Goal: Information Seeking & Learning: Learn about a topic

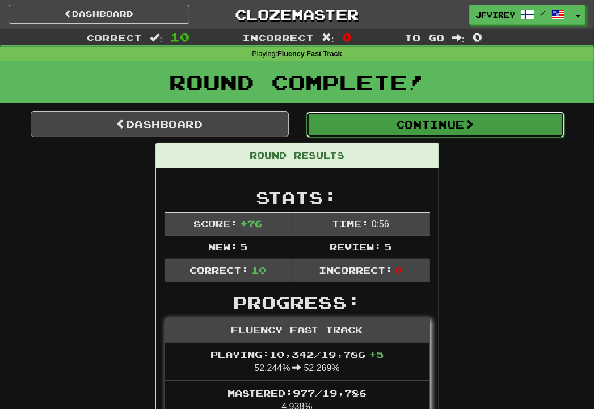
click at [436, 124] on button "Continue" at bounding box center [435, 125] width 258 height 26
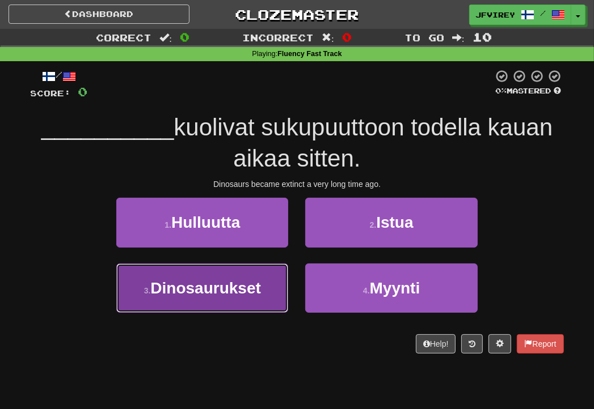
click at [227, 296] on span "Dinosaurukset" at bounding box center [205, 289] width 111 height 18
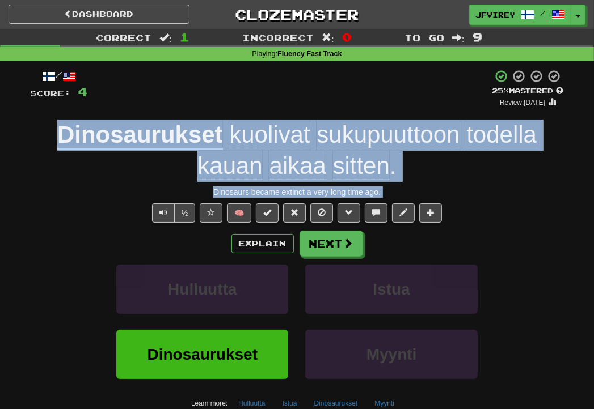
drag, startPoint x: 395, startPoint y: 199, endPoint x: 47, endPoint y: 134, distance: 353.5
click at [47, 134] on div "/ Score: 4 + 4 25 % Mastered Review: [DATE] Dinosaurukset kuolivat sukupuuttoon…" at bounding box center [297, 262] width 533 height 386
copy div "Dinosaurukset kuolivat sukupuuttoon todella kauan aikaa sitten . Dinosaurs beca…"
click at [353, 138] on span "sukupuuttoon" at bounding box center [387, 134] width 143 height 27
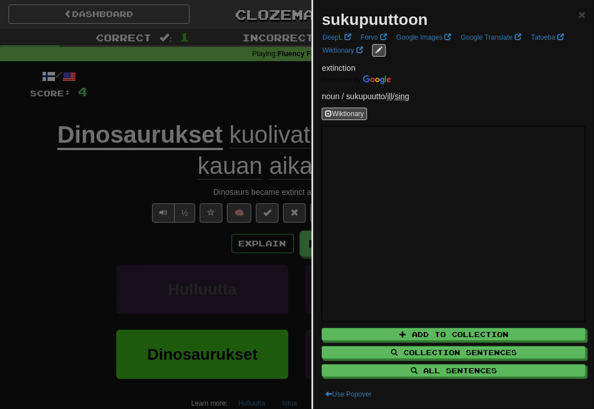
click at [258, 104] on div at bounding box center [297, 204] width 594 height 409
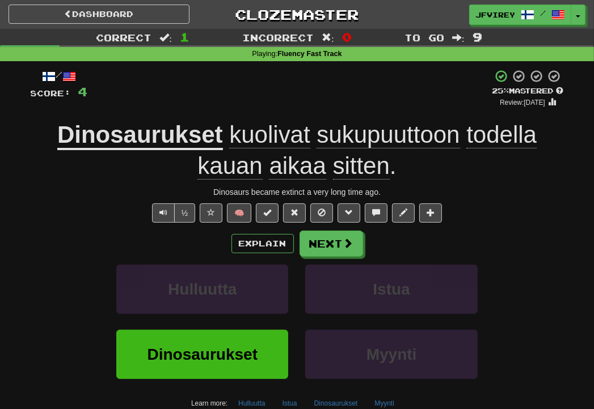
click at [275, 140] on span "kuolivat" at bounding box center [269, 134] width 81 height 27
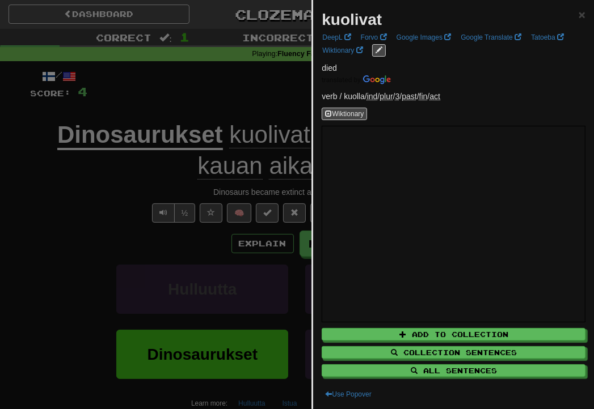
click at [88, 206] on div at bounding box center [297, 204] width 594 height 409
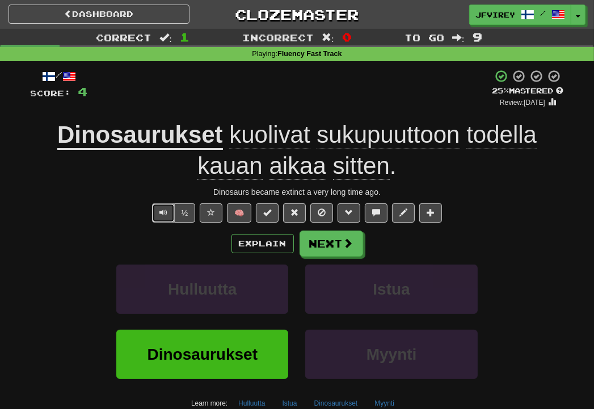
click at [161, 213] on span "Text-to-speech controls" at bounding box center [163, 213] width 8 height 8
click at [390, 126] on span "sukupuuttoon" at bounding box center [387, 134] width 143 height 27
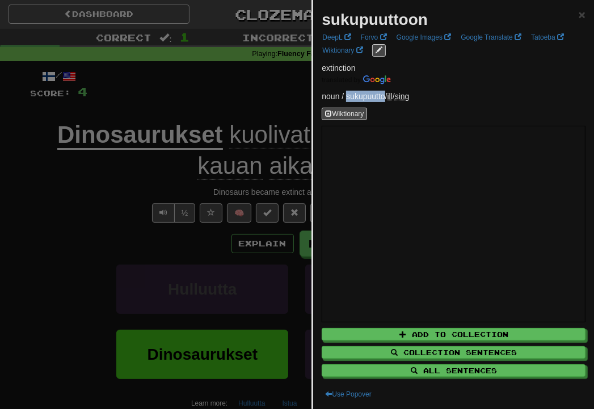
drag, startPoint x: 386, startPoint y: 95, endPoint x: 347, endPoint y: 95, distance: 39.1
click at [347, 95] on p "noun / sukupuutto / ill / sing" at bounding box center [454, 96] width 264 height 11
copy p "sukupuutto"
click at [119, 189] on div at bounding box center [297, 204] width 594 height 409
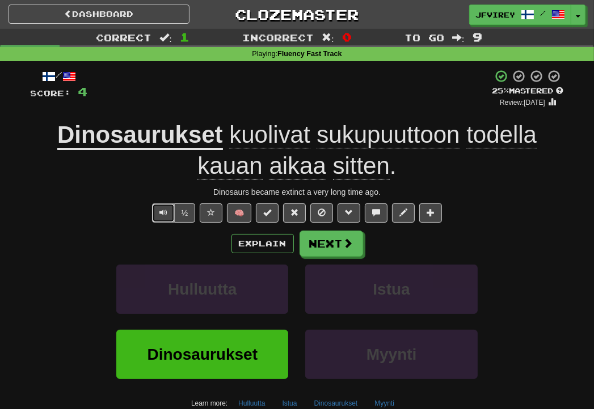
click at [161, 212] on span "Text-to-speech controls" at bounding box center [163, 213] width 8 height 8
click at [173, 138] on u "Dinosaurukset" at bounding box center [140, 135] width 166 height 29
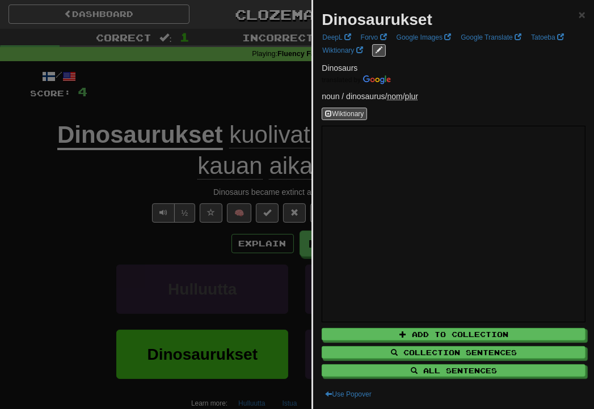
drag, startPoint x: 98, startPoint y: 188, endPoint x: 135, endPoint y: 184, distance: 37.6
click at [99, 188] on div at bounding box center [297, 204] width 594 height 409
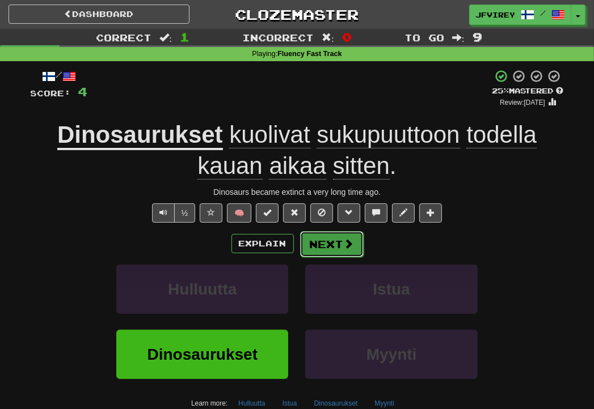
click at [306, 237] on button "Next" at bounding box center [332, 244] width 64 height 26
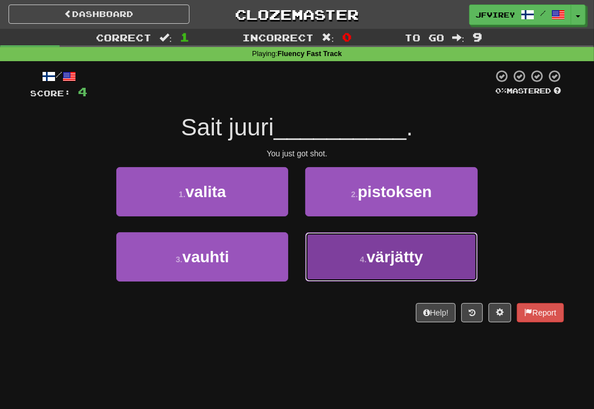
click at [390, 268] on button "4 . värjätty" at bounding box center [391, 257] width 172 height 49
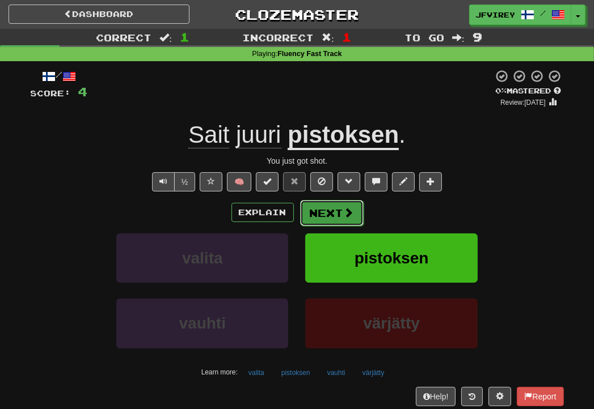
click at [319, 211] on button "Next" at bounding box center [332, 213] width 64 height 26
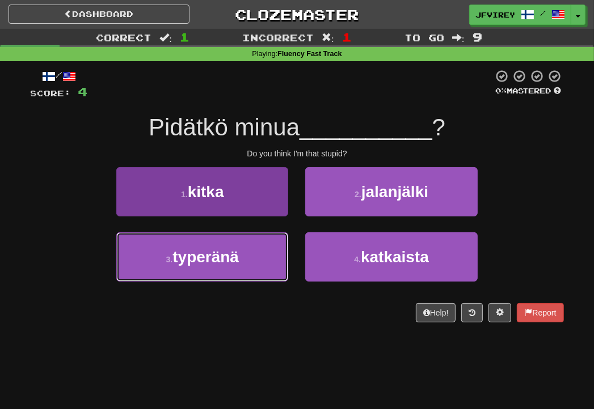
click at [229, 261] on span "typeränä" at bounding box center [205, 257] width 66 height 18
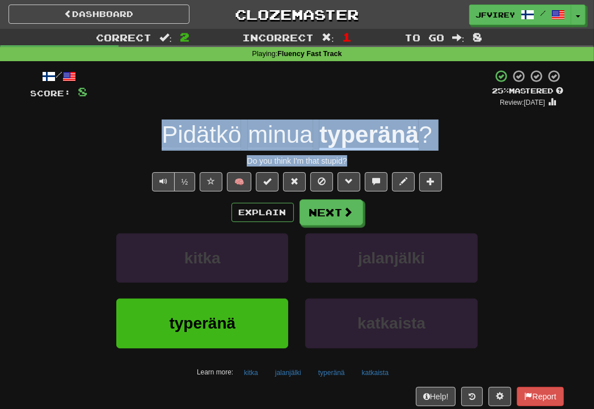
drag, startPoint x: 366, startPoint y: 161, endPoint x: 155, endPoint y: 137, distance: 213.0
click at [155, 137] on div "/ Score: 8 + 4 25 % Mastered Review: [DATE] Pidätkö minua typeränä ? Do you thi…" at bounding box center [297, 247] width 533 height 356
copy div "Pidätkö minua typeränä ? Do you think I'm that stupid?"
click at [390, 143] on u "typeränä" at bounding box center [368, 135] width 99 height 29
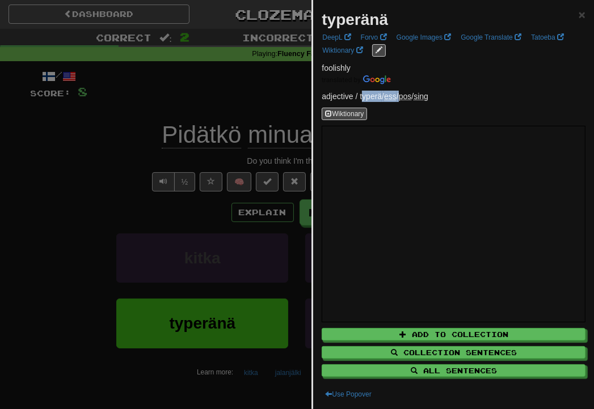
drag, startPoint x: 361, startPoint y: 93, endPoint x: 403, endPoint y: 95, distance: 42.0
click at [403, 94] on p "adjective / typerä / ess / pos / sing" at bounding box center [454, 96] width 264 height 11
click at [499, 84] on div "typeränä × DeepL Forvo Google Images Google Translate Tatoeba Wiktionary foolis…" at bounding box center [453, 204] width 281 height 409
click at [77, 188] on div at bounding box center [297, 204] width 594 height 409
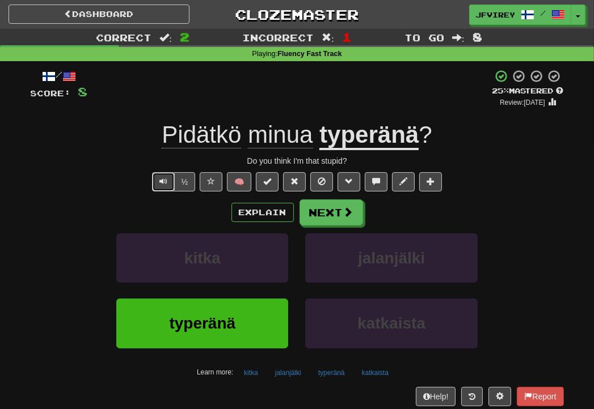
click at [168, 176] on button "Text-to-speech controls" at bounding box center [163, 181] width 23 height 19
click at [340, 214] on button "Next" at bounding box center [332, 213] width 64 height 26
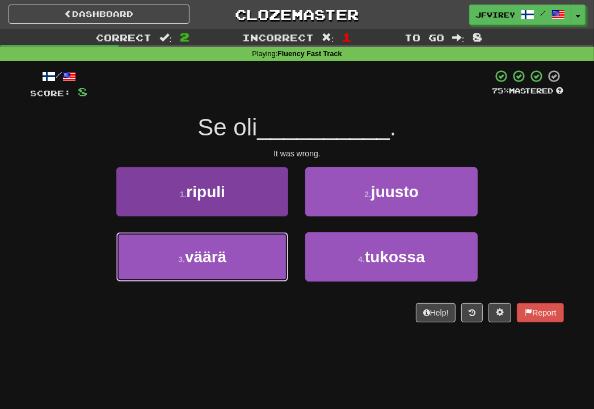
drag, startPoint x: 238, startPoint y: 246, endPoint x: 286, endPoint y: 241, distance: 47.9
click at [238, 247] on button "3 . väärä" at bounding box center [202, 257] width 172 height 49
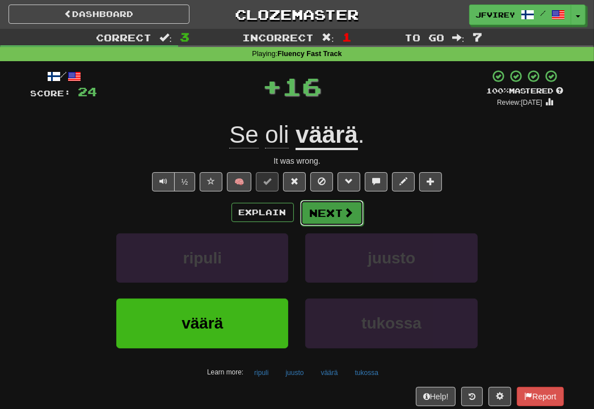
click at [327, 214] on button "Next" at bounding box center [332, 213] width 64 height 26
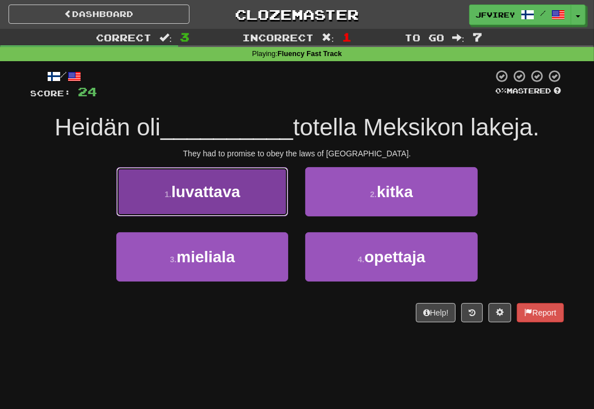
click at [237, 202] on button "1 . luvattava" at bounding box center [202, 191] width 172 height 49
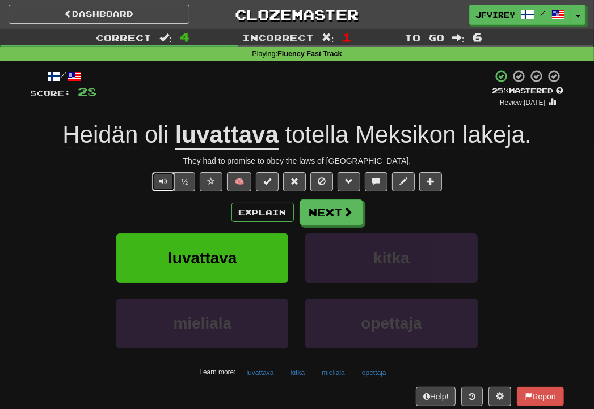
click at [165, 176] on button "Text-to-speech controls" at bounding box center [163, 181] width 23 height 19
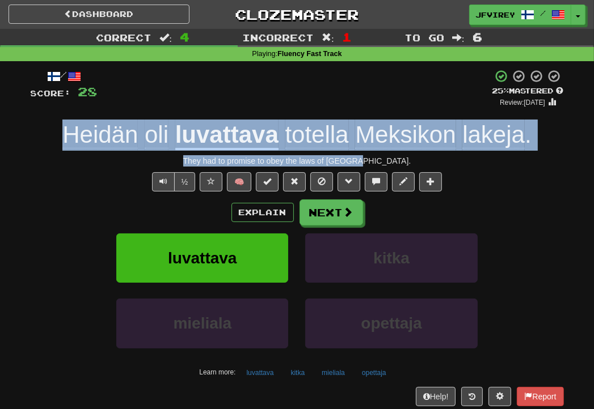
drag, startPoint x: 395, startPoint y: 159, endPoint x: 67, endPoint y: 138, distance: 327.9
click at [67, 138] on div "/ Score: 28 + 4 25 % Mastered Review: [DATE] Heidän oli luvattava totella [GEOG…" at bounding box center [297, 247] width 533 height 356
copy div "Heidän oli luvattava totella [GEOGRAPHIC_DATA] . They had to promise to obey th…"
click at [326, 146] on span "totella" at bounding box center [317, 134] width 64 height 27
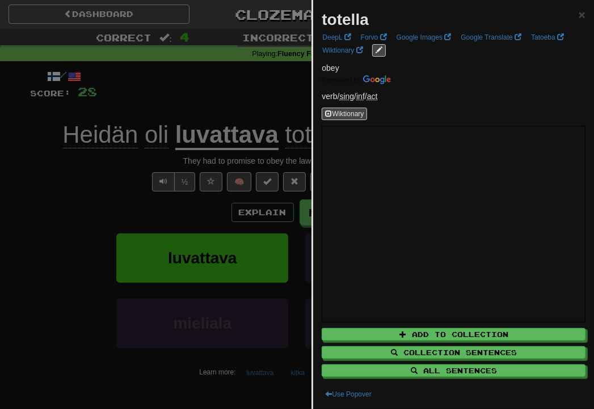
click at [93, 218] on div at bounding box center [297, 204] width 594 height 409
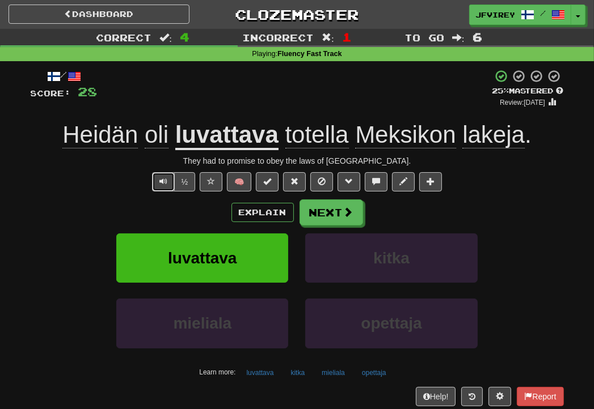
click at [162, 181] on span "Text-to-speech controls" at bounding box center [163, 182] width 8 height 8
click at [345, 214] on span at bounding box center [349, 213] width 10 height 10
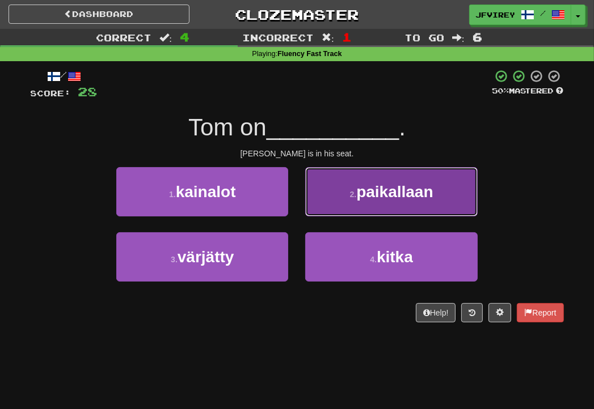
click at [351, 204] on button "2 . paikallaan" at bounding box center [391, 191] width 172 height 49
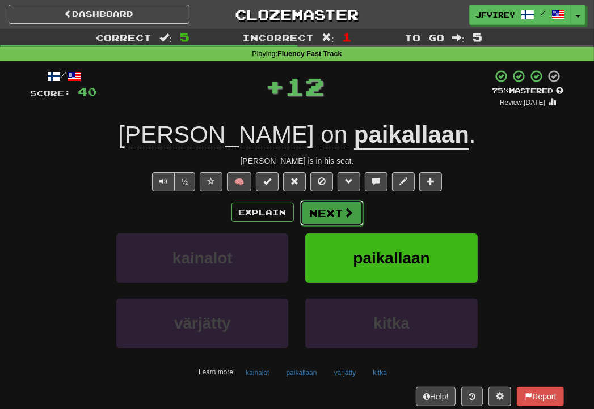
click at [344, 214] on span at bounding box center [349, 213] width 10 height 10
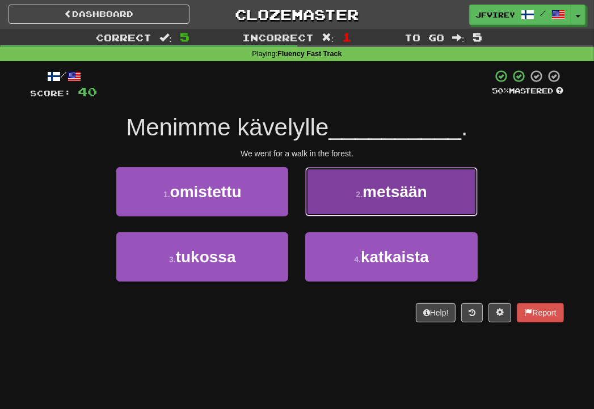
click at [351, 201] on button "2 . metsään" at bounding box center [391, 191] width 172 height 49
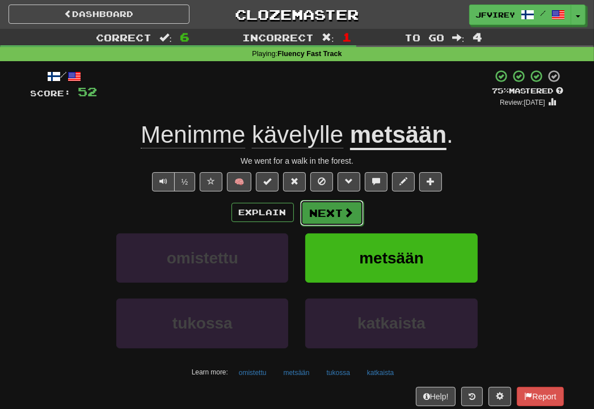
click at [339, 210] on button "Next" at bounding box center [332, 213] width 64 height 26
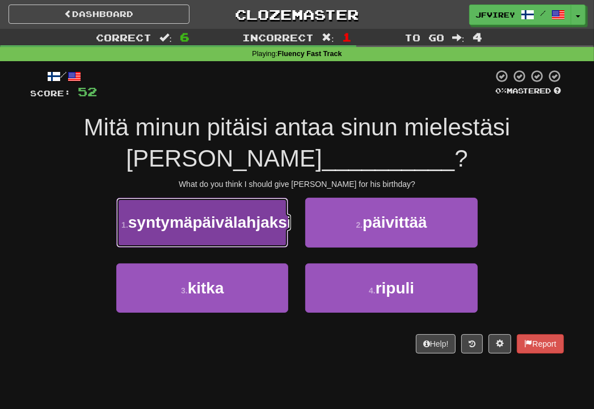
click at [232, 231] on span "syntymäpäivälahjaksi" at bounding box center [209, 223] width 163 height 18
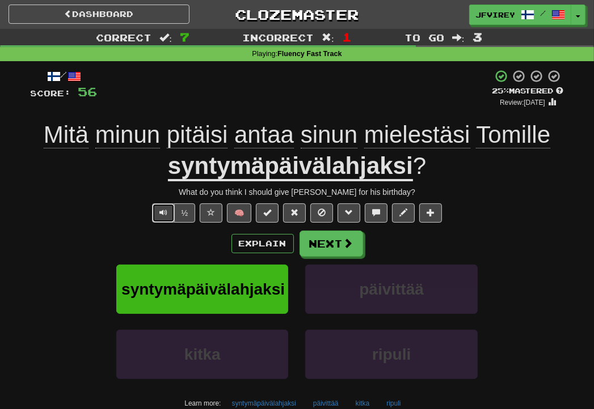
click at [161, 216] on span "Text-to-speech controls" at bounding box center [163, 213] width 8 height 8
drag, startPoint x: 327, startPoint y: 166, endPoint x: 382, endPoint y: 170, distance: 55.2
click at [382, 170] on u "syntymäpäivälahjaksi" at bounding box center [290, 167] width 245 height 29
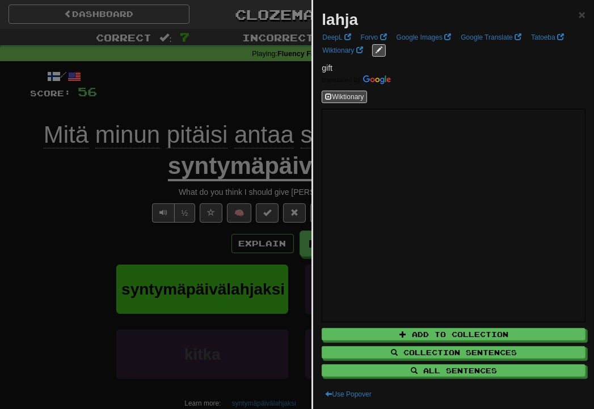
click at [79, 228] on div at bounding box center [297, 204] width 594 height 409
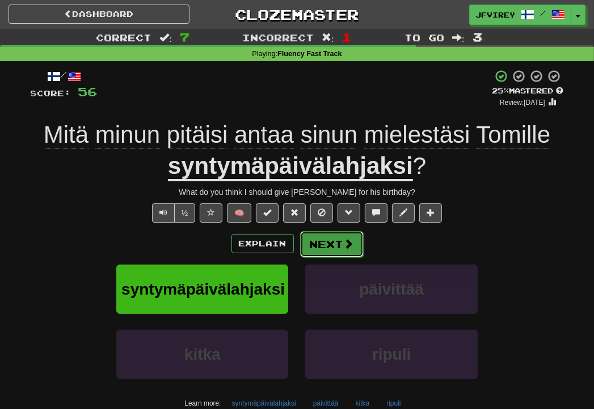
click at [340, 244] on button "Next" at bounding box center [332, 244] width 64 height 26
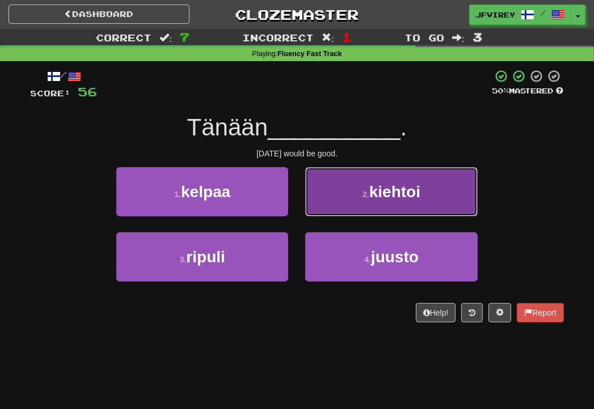
click at [365, 212] on button "2 . kiehtoi" at bounding box center [391, 191] width 172 height 49
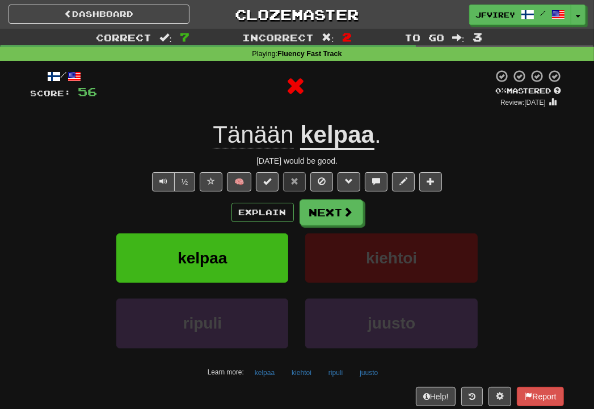
click at [338, 134] on u "kelpaa" at bounding box center [337, 135] width 74 height 29
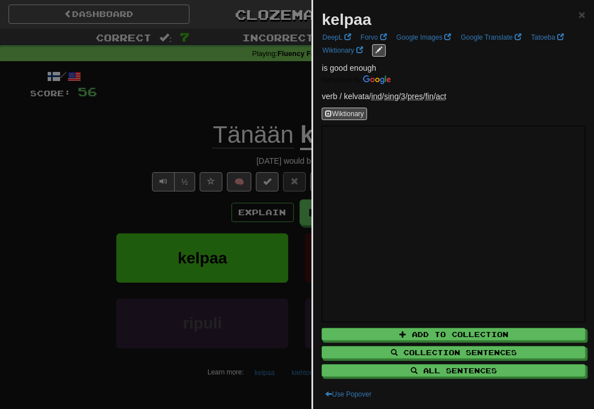
click at [154, 138] on div at bounding box center [297, 204] width 594 height 409
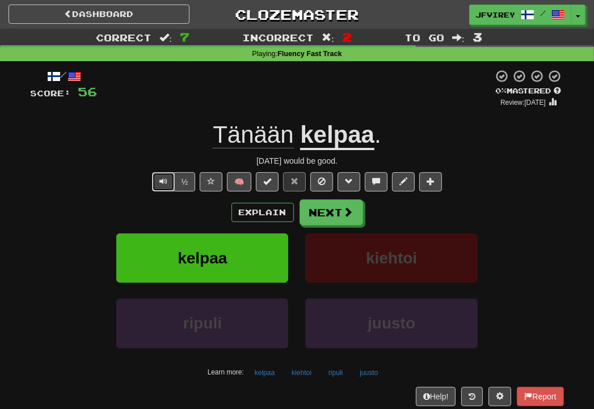
click at [164, 180] on span "Text-to-speech controls" at bounding box center [163, 182] width 8 height 8
click at [322, 216] on button "Next" at bounding box center [332, 213] width 64 height 26
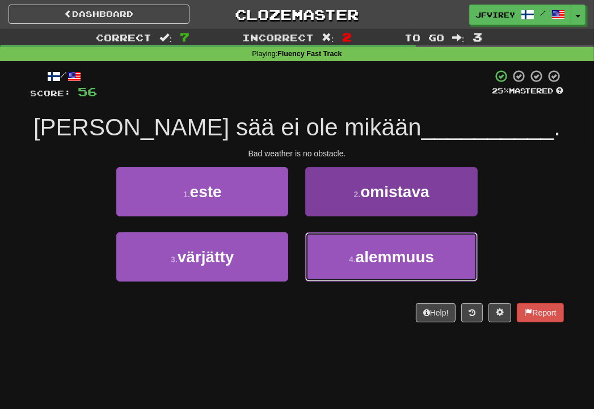
click at [373, 245] on button "4 . alemmuus" at bounding box center [391, 257] width 172 height 49
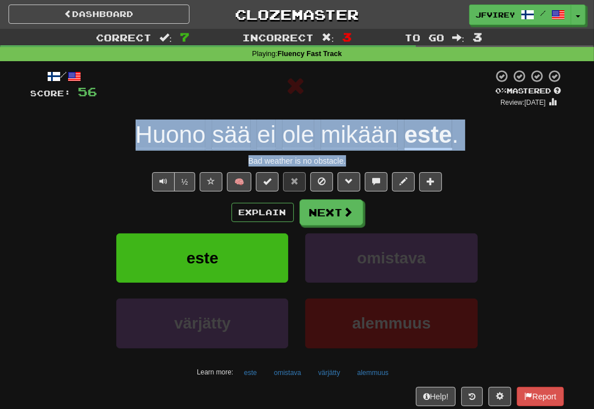
drag, startPoint x: 359, startPoint y: 157, endPoint x: 109, endPoint y: 146, distance: 249.8
click at [109, 146] on div "/ Score: 56 0 % Mastered Review: [DATE] Huono sää ei ole mikään este . Bad weat…" at bounding box center [297, 247] width 533 height 356
copy div "[PERSON_NAME] sää ei ole mikään este . Bad weather is no obstacle."
click at [359, 206] on button "Next" at bounding box center [332, 213] width 64 height 26
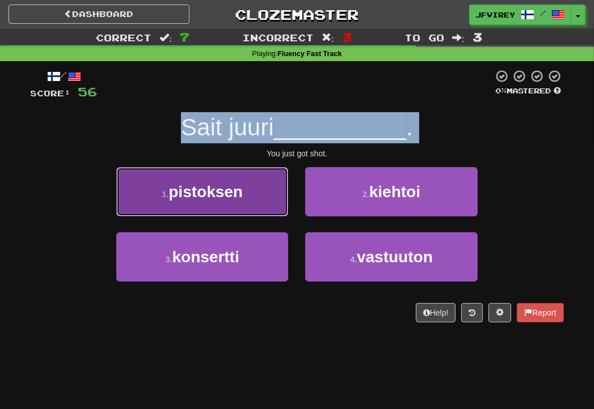
click at [259, 191] on button "1 . pistoksen" at bounding box center [202, 191] width 172 height 49
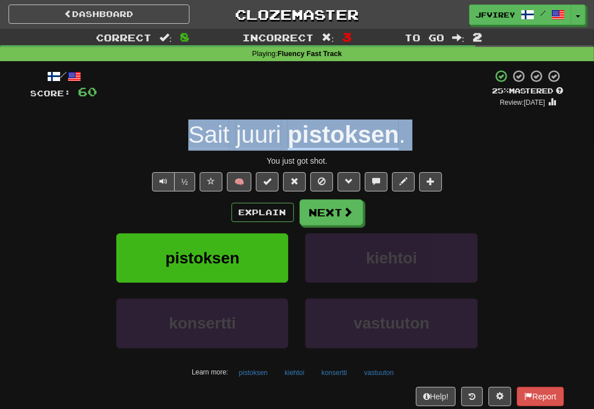
click at [337, 130] on u "pistoksen" at bounding box center [343, 135] width 111 height 29
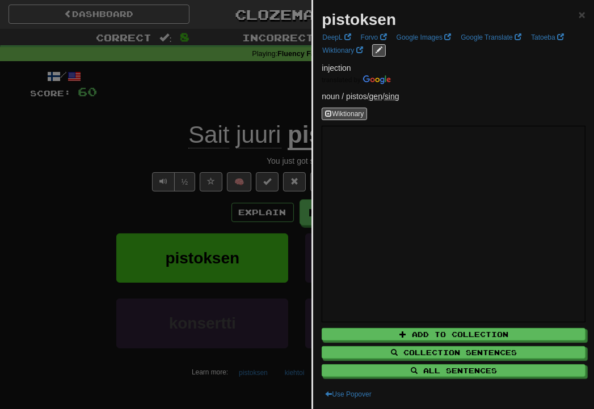
click at [136, 160] on div at bounding box center [297, 204] width 594 height 409
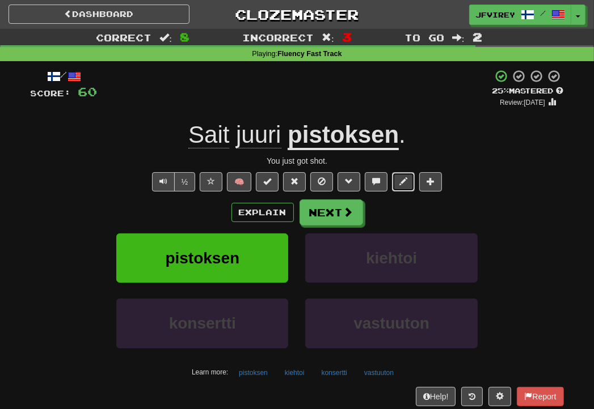
click at [402, 179] on span at bounding box center [403, 182] width 8 height 8
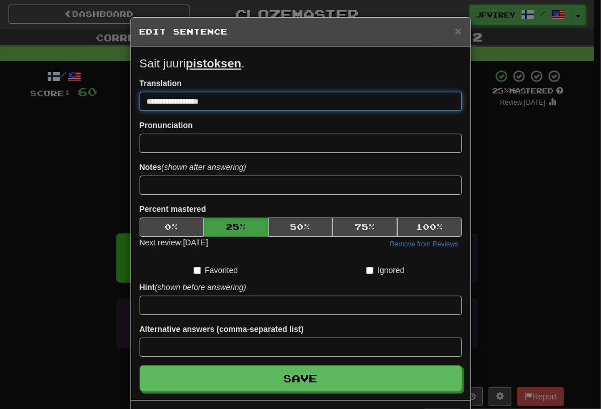
drag, startPoint x: 188, startPoint y: 99, endPoint x: 318, endPoint y: 159, distance: 142.9
click at [202, 100] on input "**********" at bounding box center [301, 101] width 322 height 19
type input "**********"
click at [140, 366] on button "Save" at bounding box center [301, 379] width 322 height 26
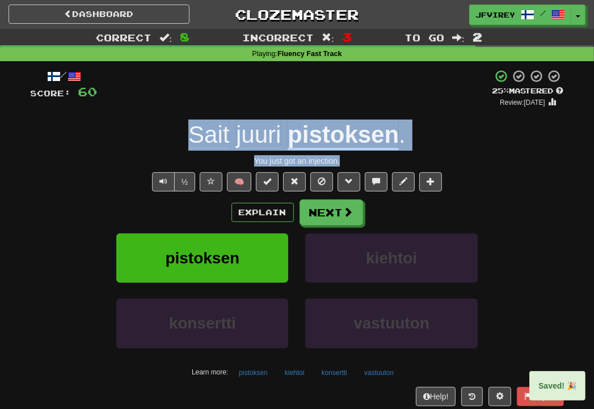
drag, startPoint x: 327, startPoint y: 156, endPoint x: 184, endPoint y: 132, distance: 145.0
click at [184, 132] on div "/ Score: 60 + 4 25 % Mastered Review: [DATE] Sait juuri pistoksen . You just go…" at bounding box center [297, 247] width 533 height 356
copy div "Sait juuri pistoksen . You just got an injection."
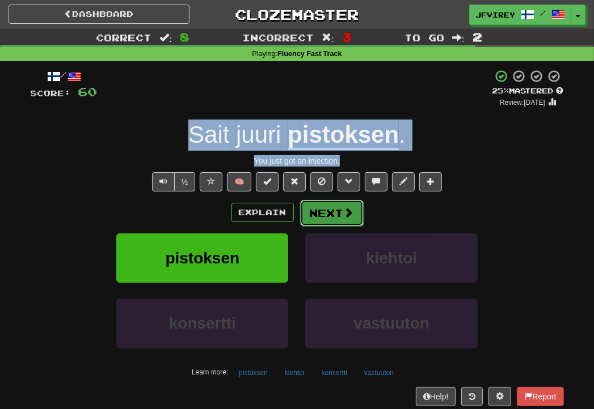
click at [335, 210] on button "Next" at bounding box center [332, 213] width 64 height 26
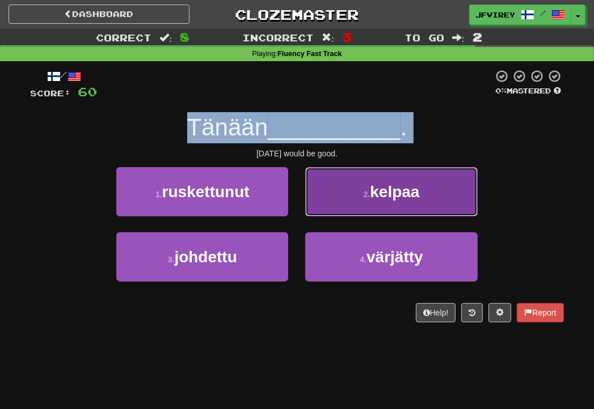
click at [416, 189] on span "kelpaa" at bounding box center [394, 192] width 49 height 18
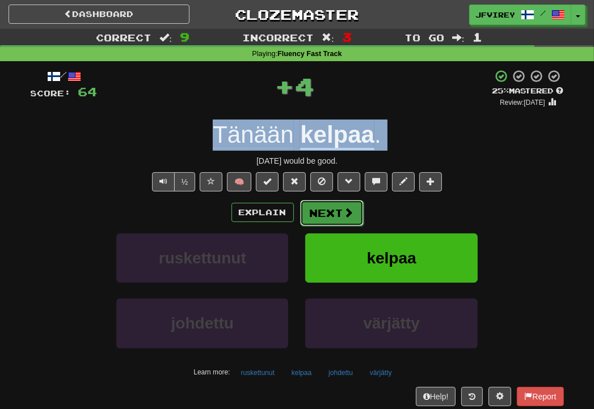
click at [340, 210] on button "Next" at bounding box center [332, 213] width 64 height 26
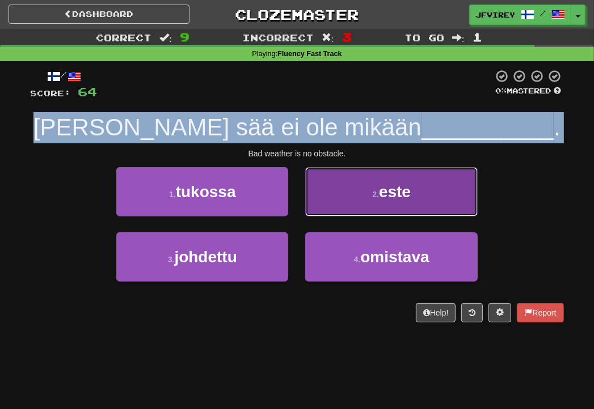
click at [362, 193] on button "2 . este" at bounding box center [391, 191] width 172 height 49
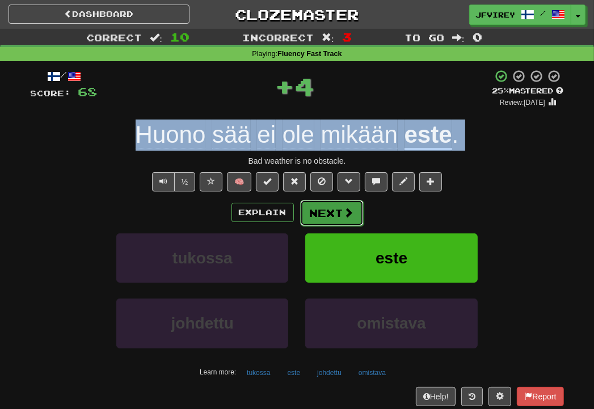
click at [331, 213] on button "Next" at bounding box center [332, 213] width 64 height 26
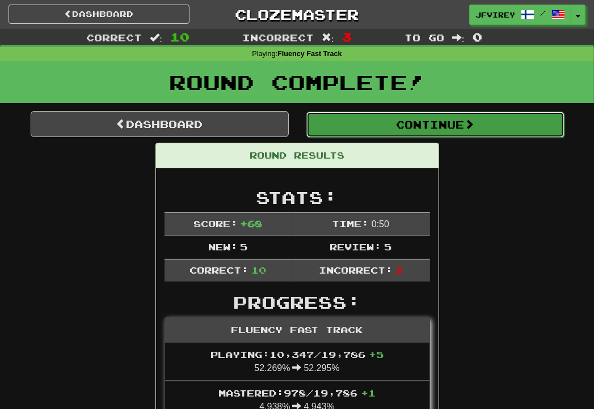
click at [400, 119] on button "Continue" at bounding box center [435, 125] width 258 height 26
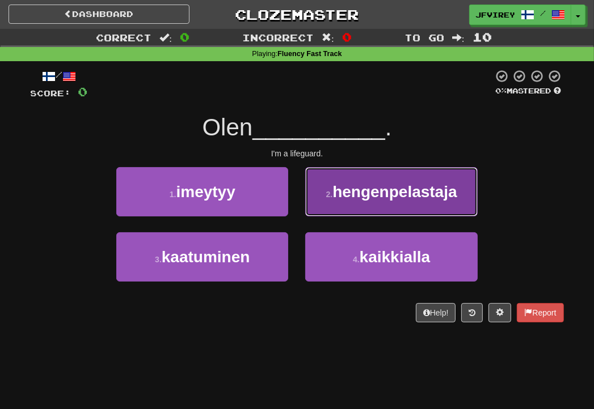
click at [394, 207] on button "2 . hengenpelastaja" at bounding box center [391, 191] width 172 height 49
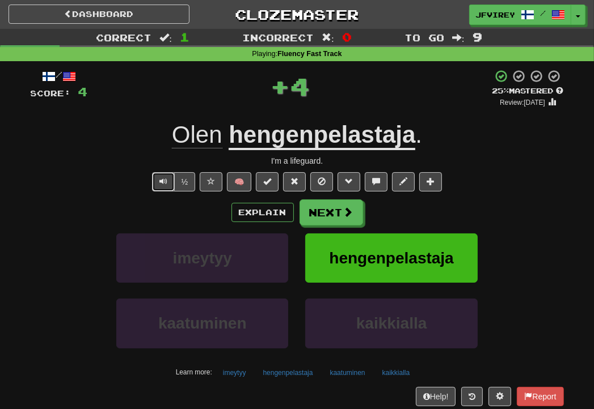
click at [165, 184] on span "Text-to-speech controls" at bounding box center [163, 182] width 8 height 8
click at [328, 209] on button "Next" at bounding box center [332, 213] width 64 height 26
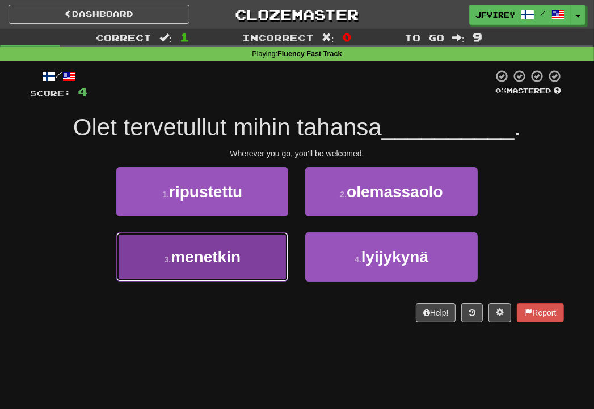
click at [188, 247] on button "3 . menetkin" at bounding box center [202, 257] width 172 height 49
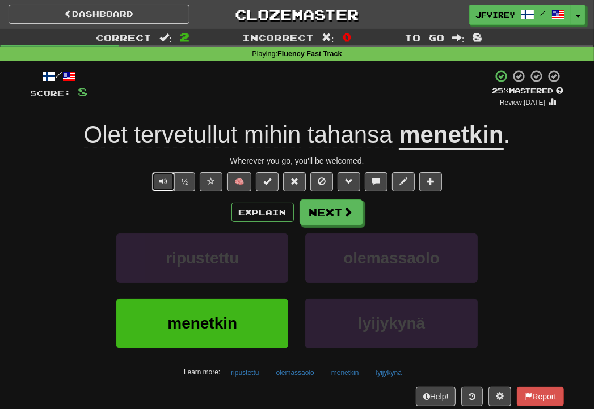
click at [163, 172] on button "Text-to-speech controls" at bounding box center [163, 181] width 23 height 19
click at [320, 209] on button "Next" at bounding box center [332, 213] width 64 height 26
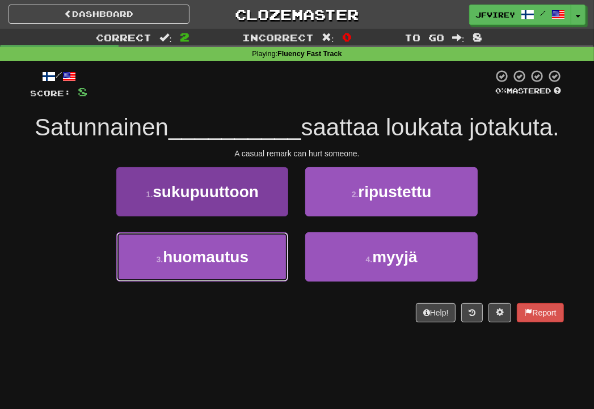
click at [255, 282] on button "3 . huomautus" at bounding box center [202, 257] width 172 height 49
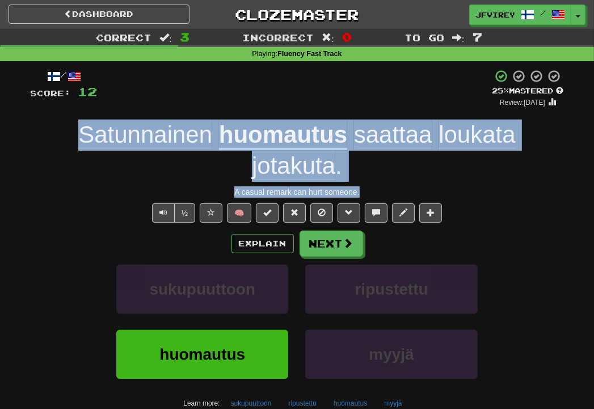
drag, startPoint x: 367, startPoint y: 191, endPoint x: 61, endPoint y: 134, distance: 310.9
click at [61, 134] on div "/ Score: 12 + 4 25 % Mastered Review: [DATE] Satunnainen huomautus saattaa louk…" at bounding box center [297, 262] width 533 height 386
copy div "Satunnainen huomautus saattaa loukata jotakuta . A casual remark can hurt someo…"
click at [163, 128] on span "Satunnainen" at bounding box center [145, 134] width 134 height 27
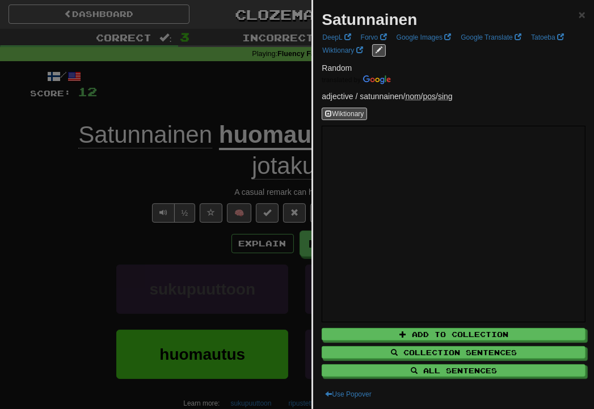
click at [268, 145] on div at bounding box center [297, 204] width 594 height 409
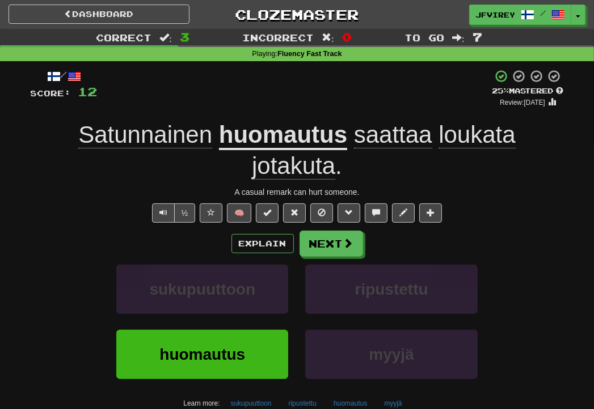
click at [268, 141] on u "huomautus" at bounding box center [283, 135] width 128 height 29
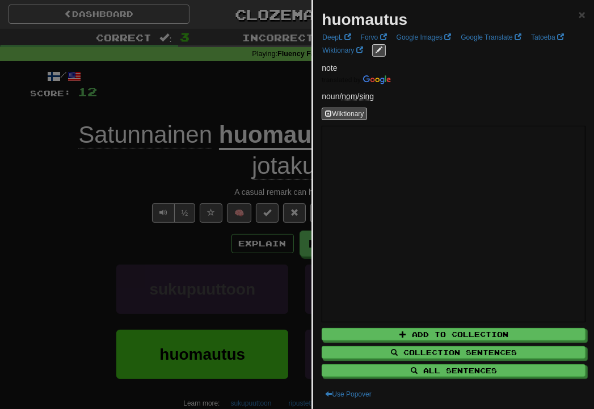
click at [157, 185] on div at bounding box center [297, 204] width 594 height 409
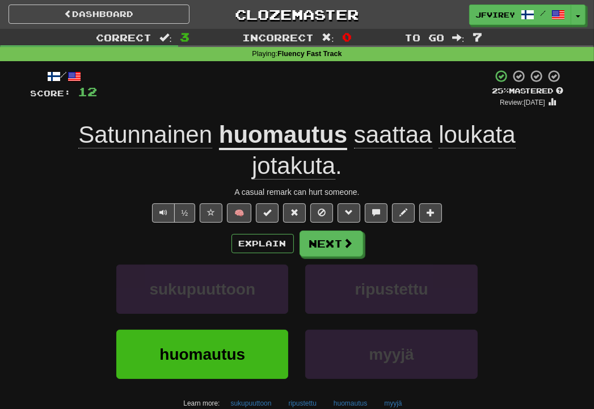
click at [480, 134] on span "loukata" at bounding box center [476, 134] width 77 height 27
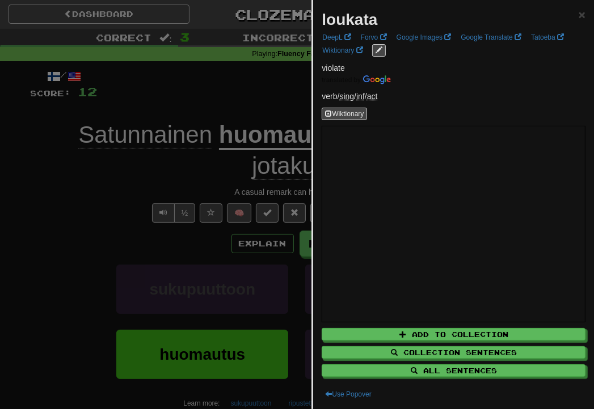
click at [36, 229] on div at bounding box center [297, 204] width 594 height 409
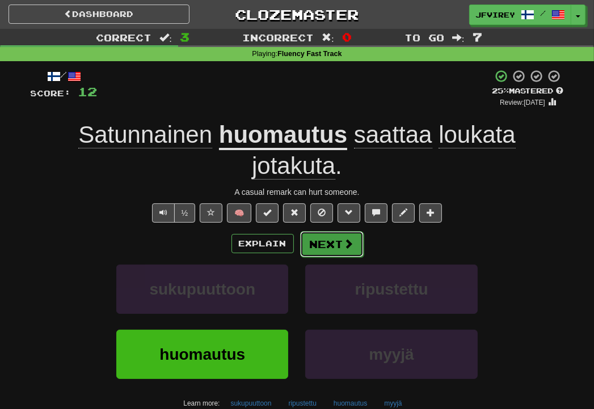
click at [325, 246] on button "Next" at bounding box center [332, 244] width 64 height 26
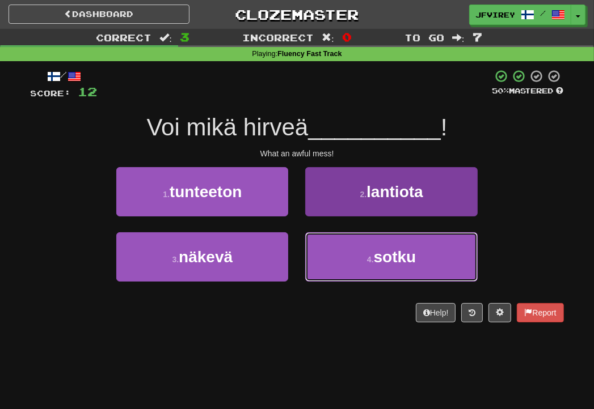
click at [348, 261] on button "4 . sotku" at bounding box center [391, 257] width 172 height 49
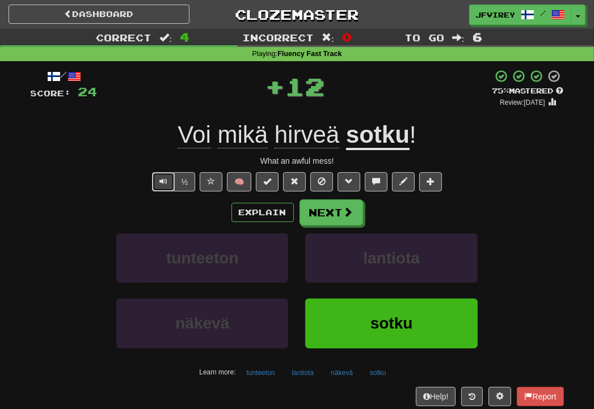
click at [166, 182] on span "Text-to-speech controls" at bounding box center [163, 182] width 8 height 8
click at [344, 210] on span at bounding box center [349, 213] width 10 height 10
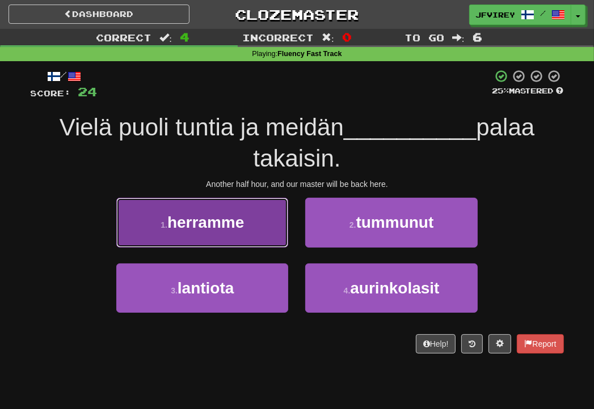
click at [210, 243] on button "1 . herramme" at bounding box center [202, 222] width 172 height 49
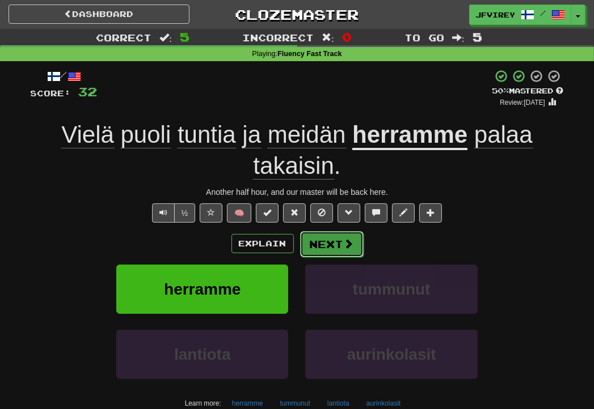
click at [318, 244] on button "Next" at bounding box center [332, 244] width 64 height 26
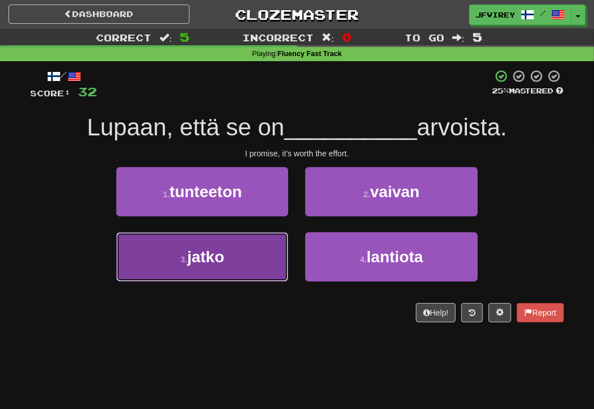
click at [220, 270] on button "3 . jatko" at bounding box center [202, 257] width 172 height 49
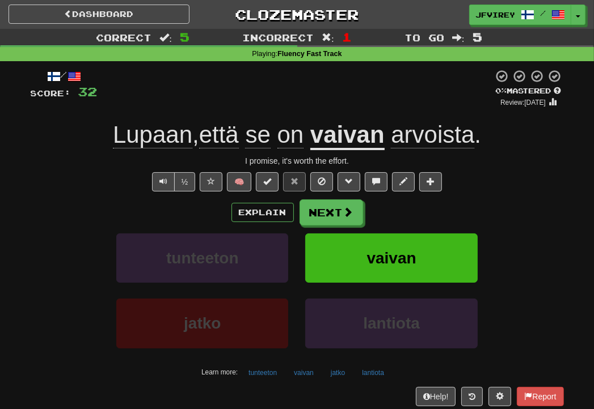
click at [348, 136] on u "vaivan" at bounding box center [347, 135] width 74 height 29
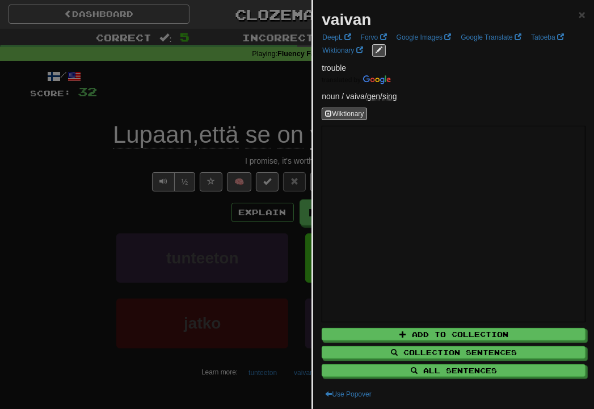
click at [265, 105] on div at bounding box center [297, 204] width 594 height 409
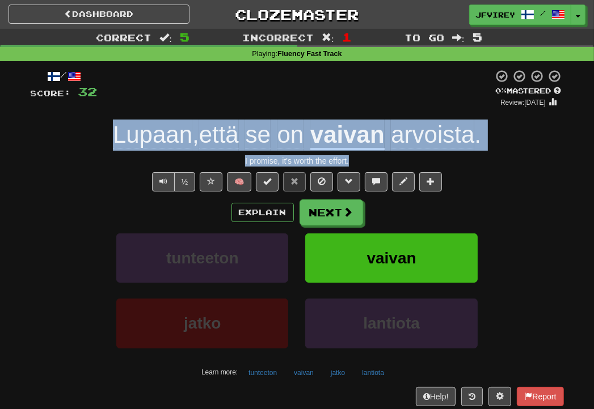
drag, startPoint x: 374, startPoint y: 157, endPoint x: 95, endPoint y: 150, distance: 279.1
click at [95, 150] on div "/ Score: 32 0 % Mastered Review: [DATE] Lupaan , että se on vaivan arvoista . I…" at bounding box center [297, 247] width 533 height 356
copy div "Lupaan , että se on vaivan arvoista . I promise, it's worth the effort."
click at [349, 131] on u "vaivan" at bounding box center [347, 135] width 74 height 29
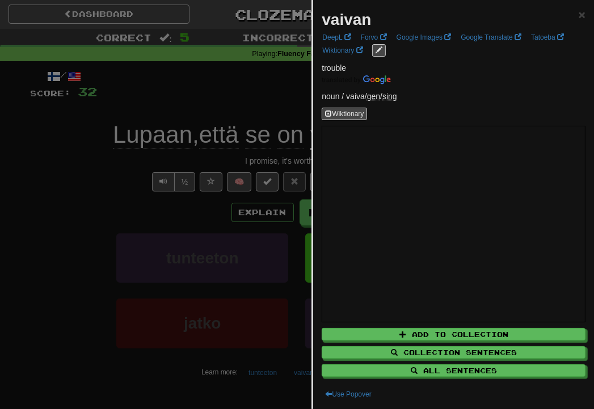
click at [109, 181] on div at bounding box center [297, 204] width 594 height 409
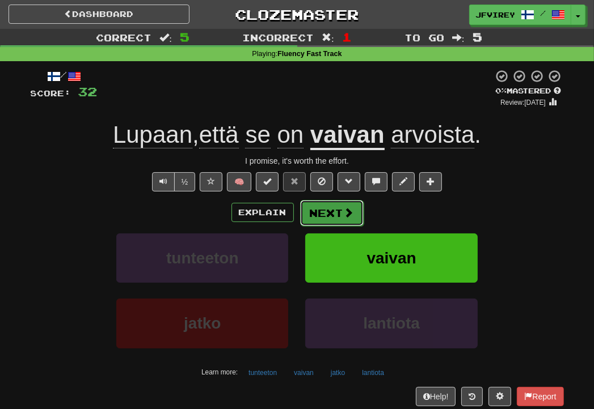
click at [335, 210] on button "Next" at bounding box center [332, 213] width 64 height 26
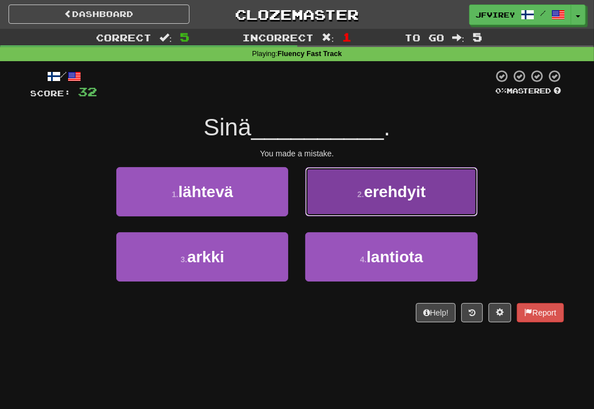
click at [388, 183] on span "erehdyit" at bounding box center [395, 192] width 62 height 18
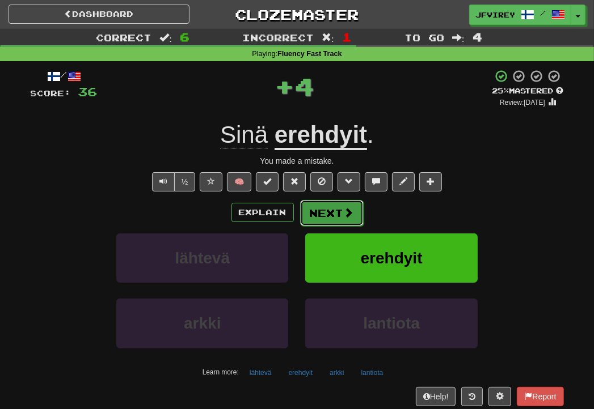
click at [340, 219] on button "Next" at bounding box center [332, 213] width 64 height 26
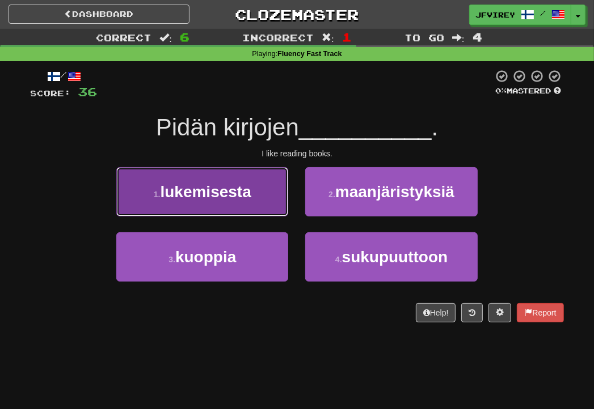
click at [253, 204] on button "1 . lukemisesta" at bounding box center [202, 191] width 172 height 49
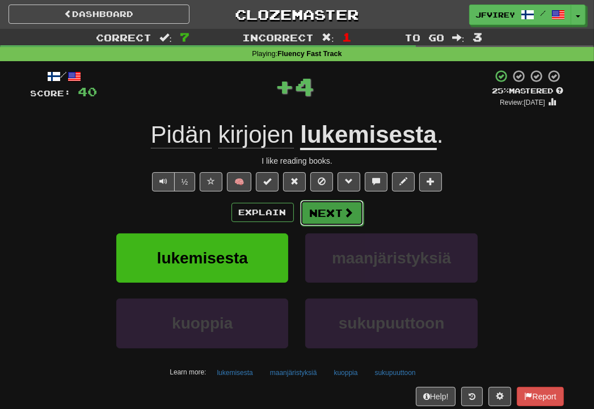
click at [336, 209] on button "Next" at bounding box center [332, 213] width 64 height 26
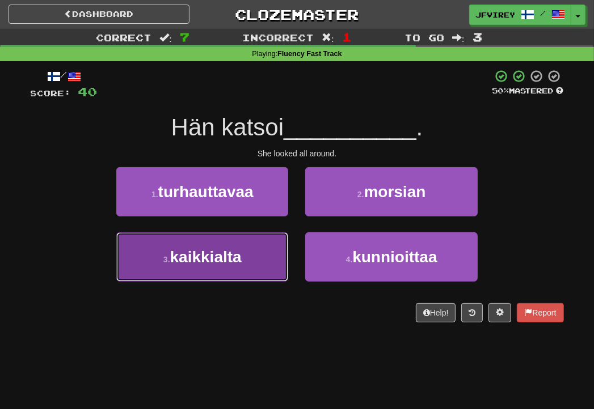
click at [260, 250] on button "3 . kaikkialta" at bounding box center [202, 257] width 172 height 49
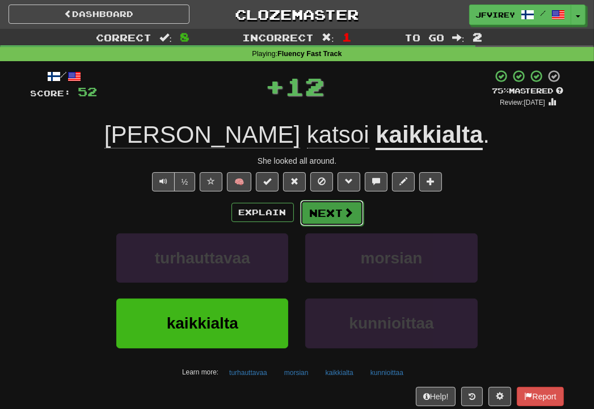
click at [327, 212] on button "Next" at bounding box center [332, 213] width 64 height 26
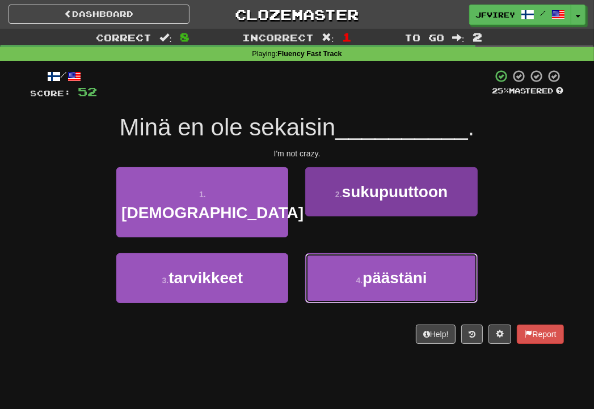
click at [370, 269] on span "päästäni" at bounding box center [394, 278] width 65 height 18
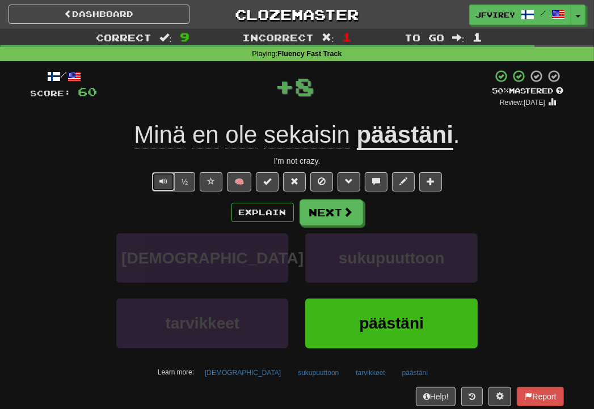
click at [161, 186] on button "Text-to-speech controls" at bounding box center [163, 181] width 23 height 19
click at [327, 213] on button "Next" at bounding box center [332, 213] width 64 height 26
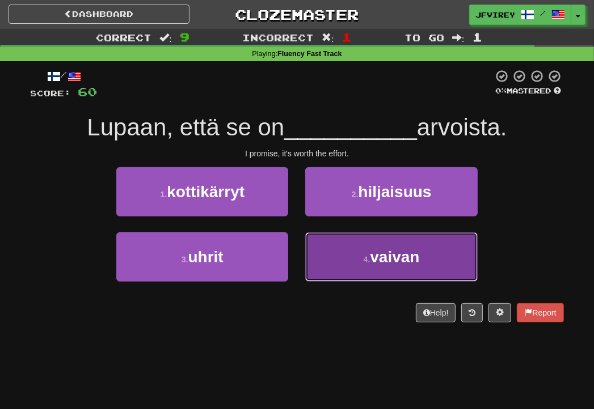
click at [374, 254] on span "vaivan" at bounding box center [394, 257] width 49 height 18
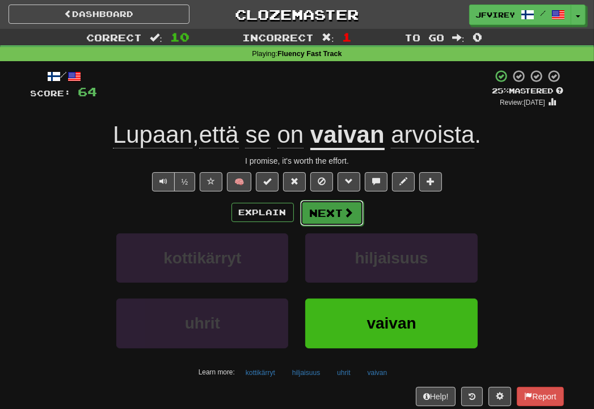
click at [332, 209] on button "Next" at bounding box center [332, 213] width 64 height 26
